Goal: Find specific page/section: Find specific page/section

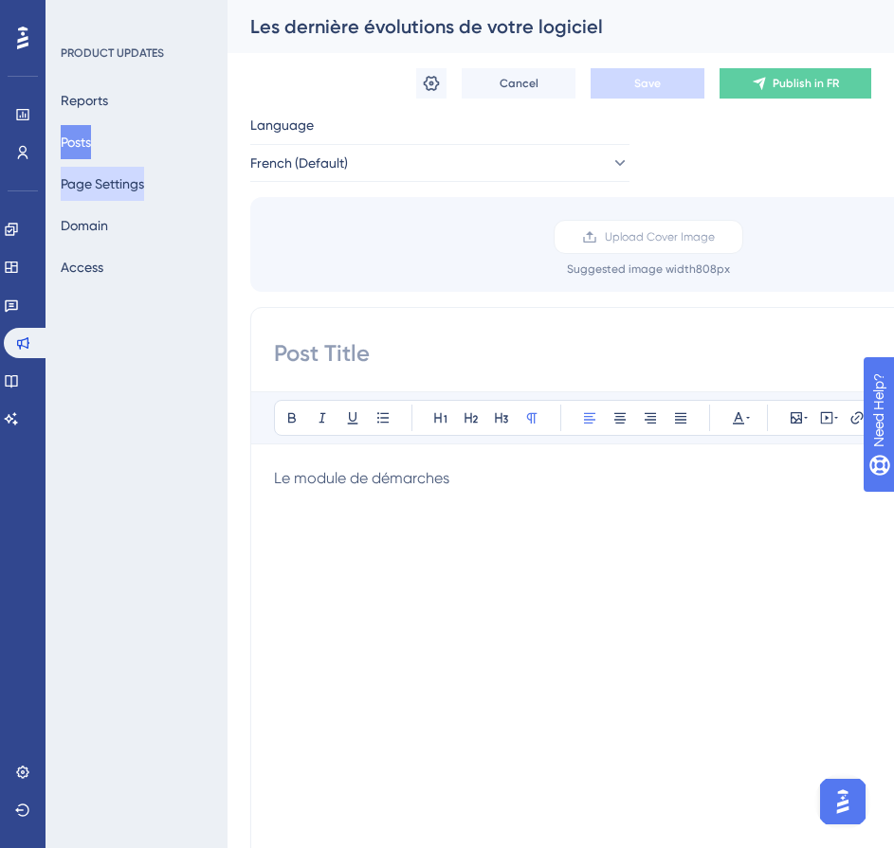
click at [89, 189] on button "Page Settings" at bounding box center [102, 184] width 83 height 34
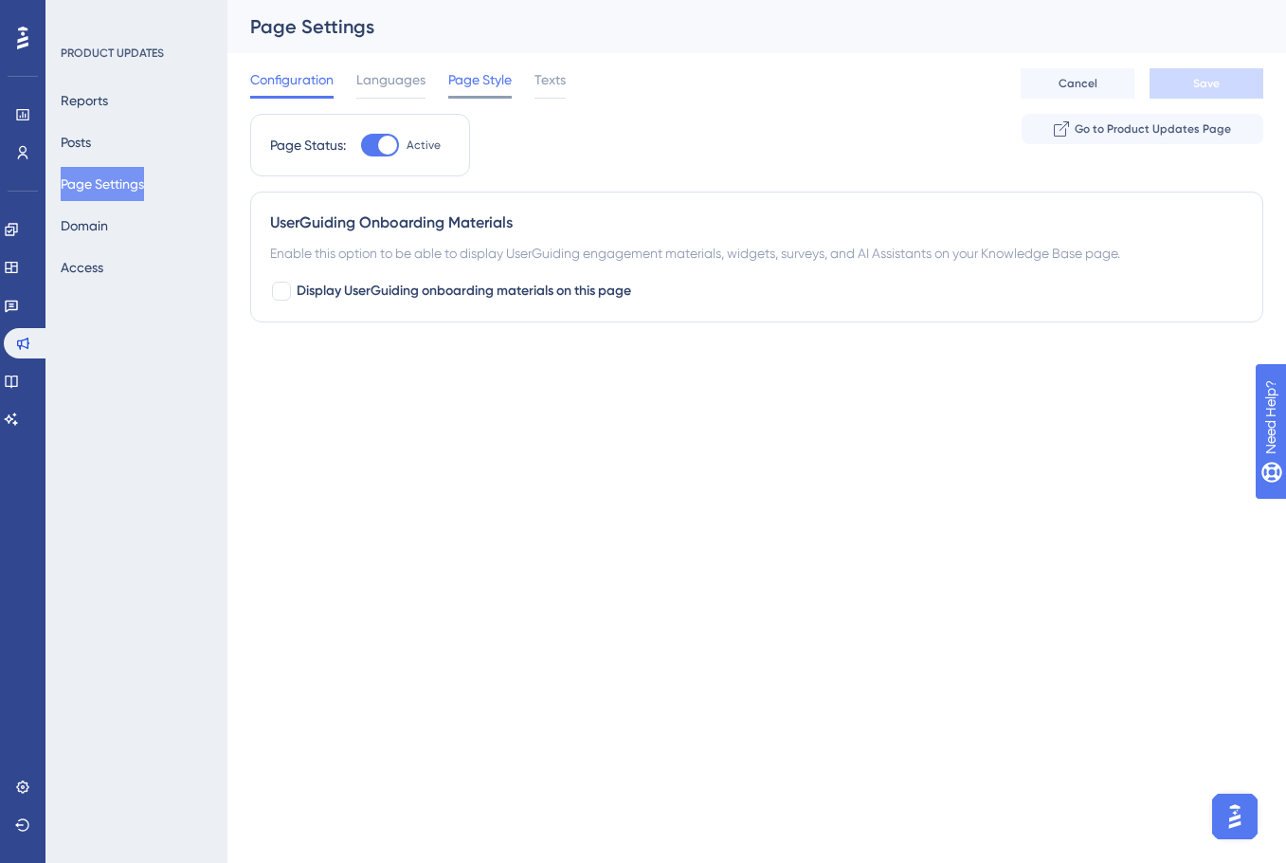
click at [493, 83] on span "Page Style" at bounding box center [480, 79] width 64 height 23
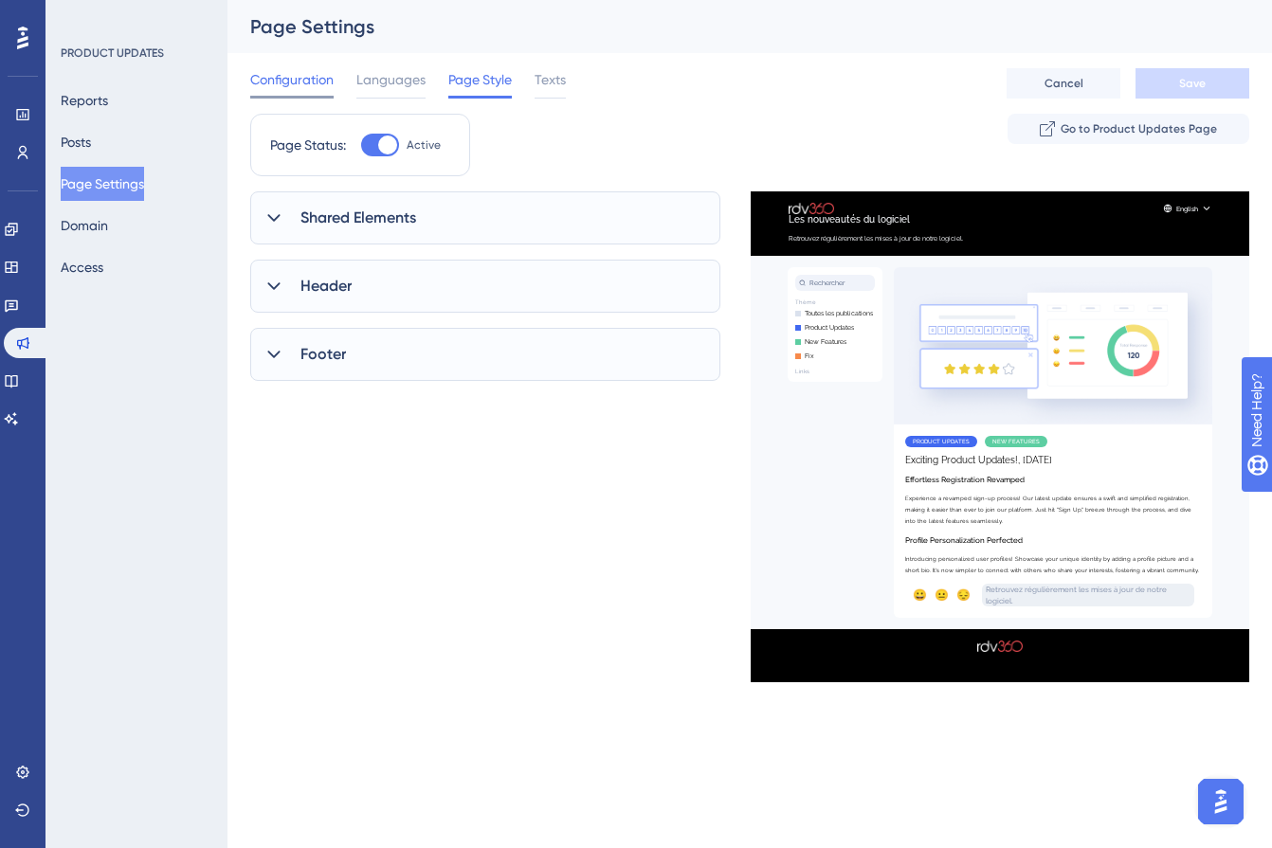
click at [275, 88] on span "Configuration" at bounding box center [291, 79] width 83 height 23
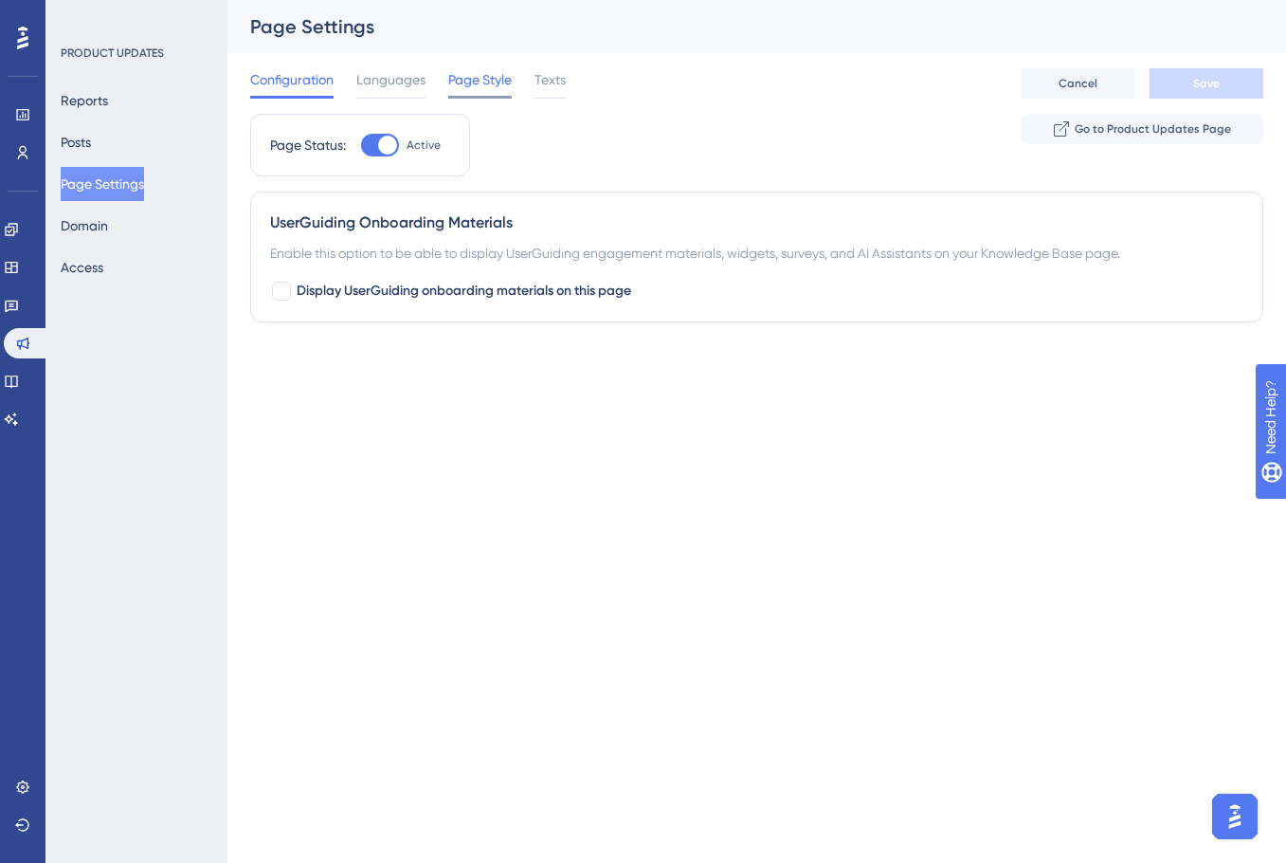
click at [484, 72] on span "Page Style" at bounding box center [480, 79] width 64 height 23
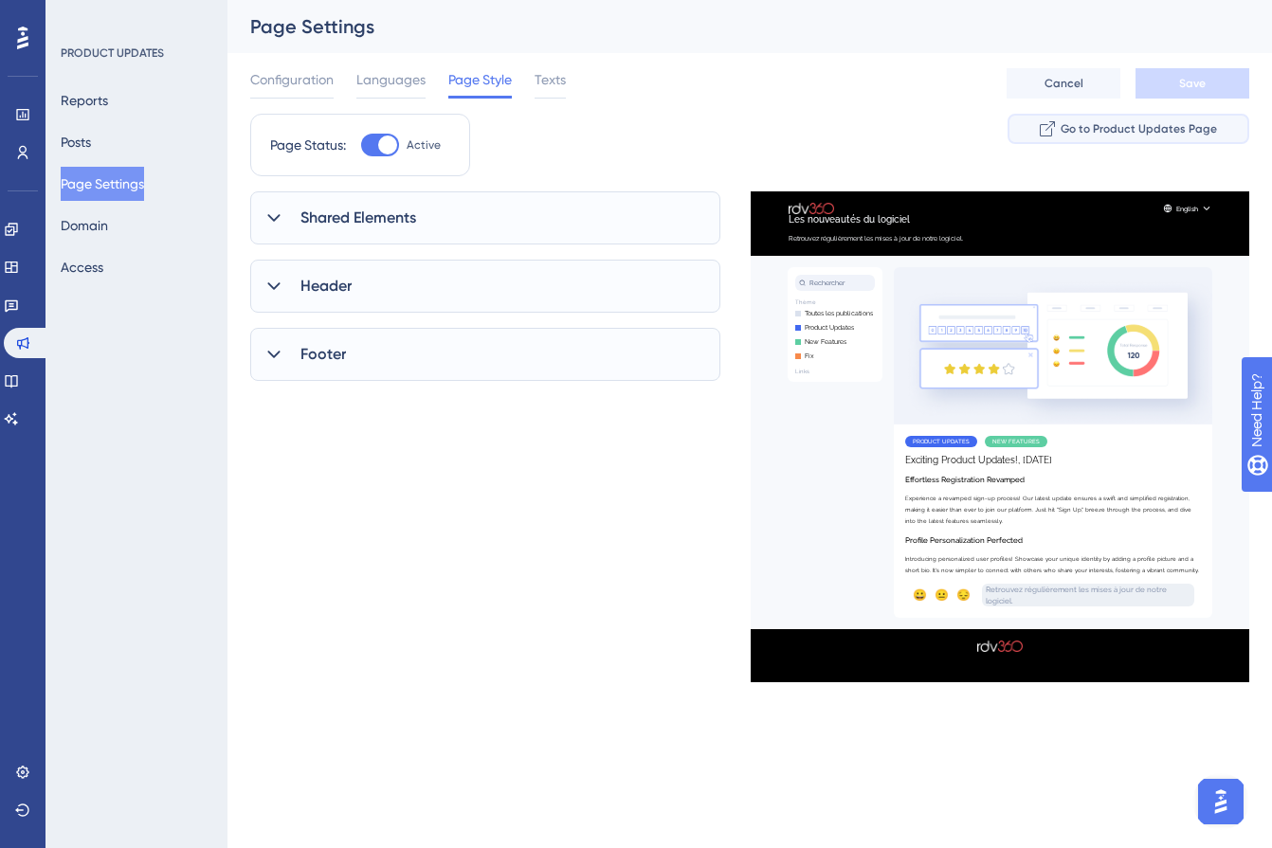
click at [893, 131] on span "Go to Product Updates Page" at bounding box center [1139, 128] width 156 height 15
